Goal: Task Accomplishment & Management: Manage account settings

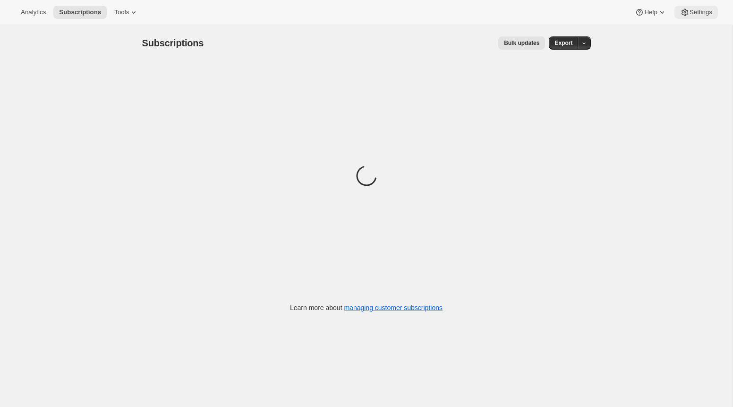
click at [690, 16] on span "Settings" at bounding box center [701, 13] width 23 height 8
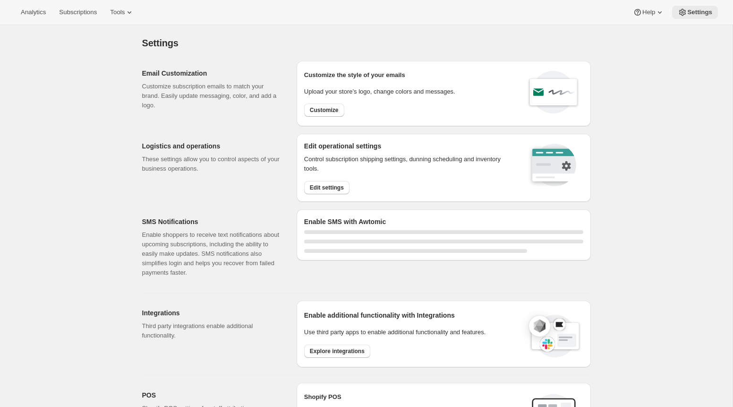
select select "22:00"
select select "09:00"
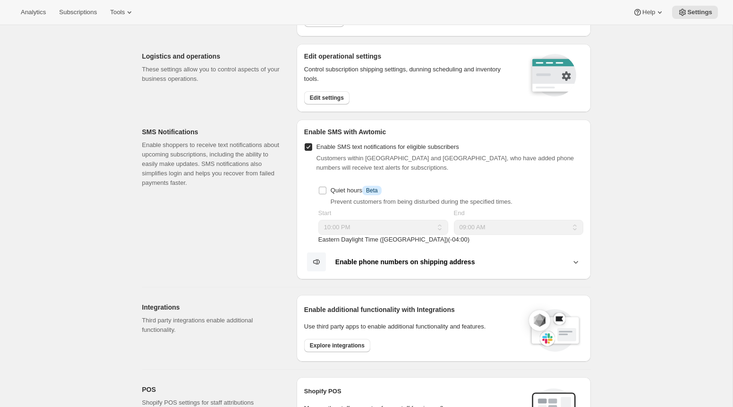
scroll to position [241, 0]
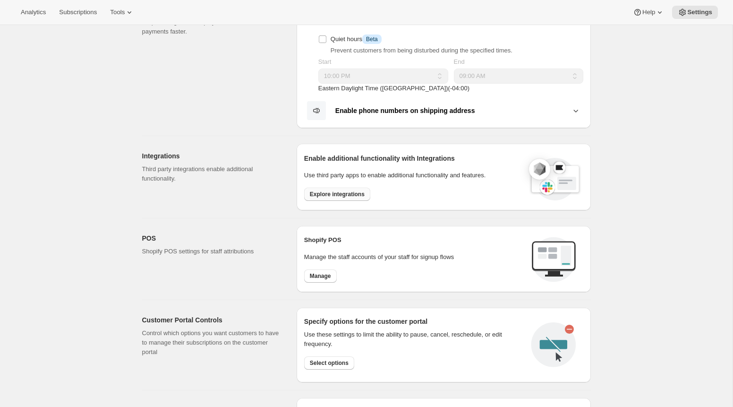
click at [355, 189] on button "Explore integrations" at bounding box center [337, 194] width 66 height 13
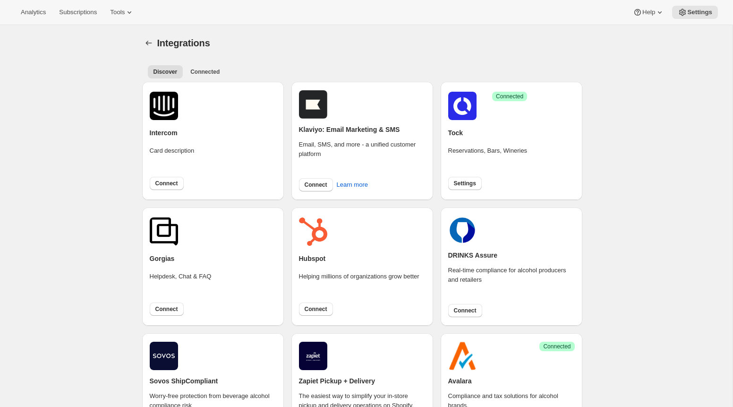
scroll to position [255, 0]
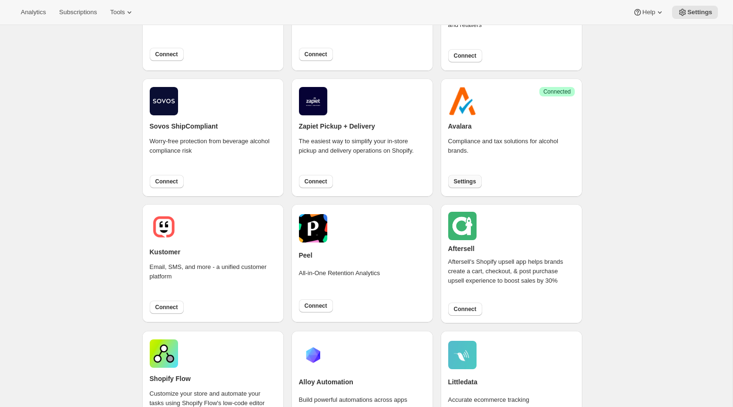
click at [474, 184] on span "Settings" at bounding box center [465, 182] width 22 height 8
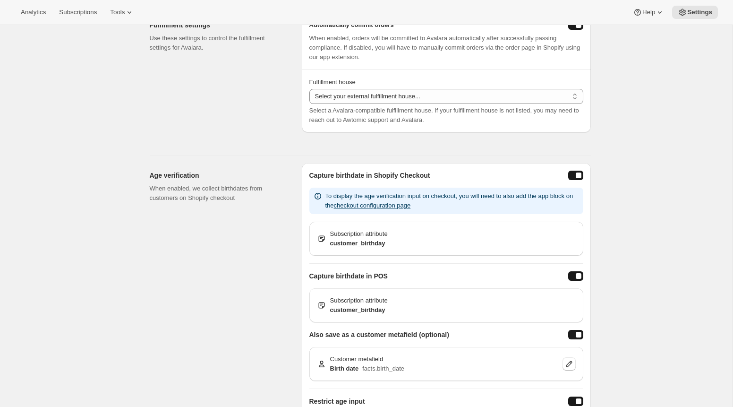
scroll to position [476, 0]
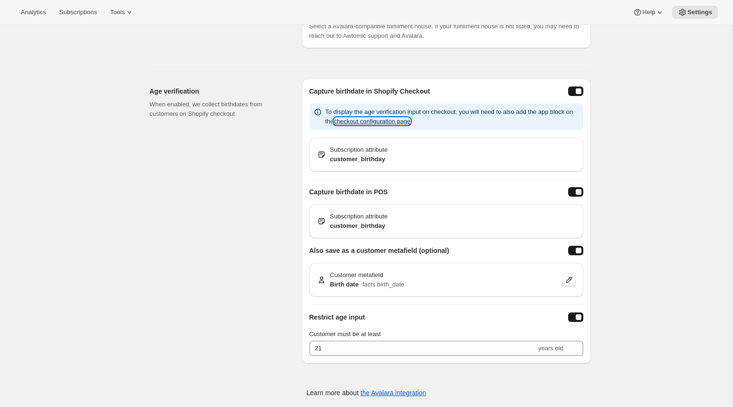
click at [411, 123] on button "checkout configuration page" at bounding box center [372, 121] width 77 height 7
